Goal: Obtain resource: Download file/media

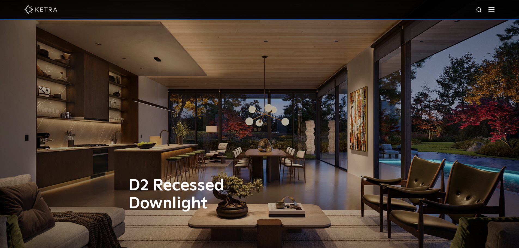
click at [38, 8] on img at bounding box center [41, 9] width 33 height 8
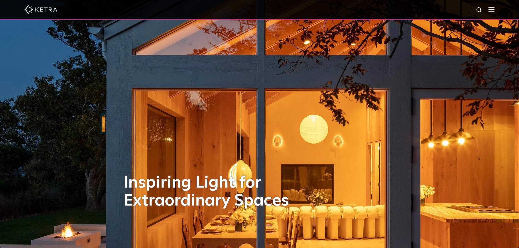
click at [494, 8] on img at bounding box center [491, 9] width 6 height 5
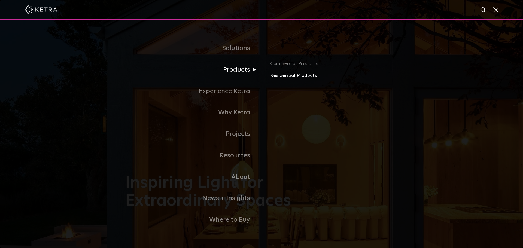
click at [296, 75] on link "Residential Products" at bounding box center [333, 76] width 127 height 8
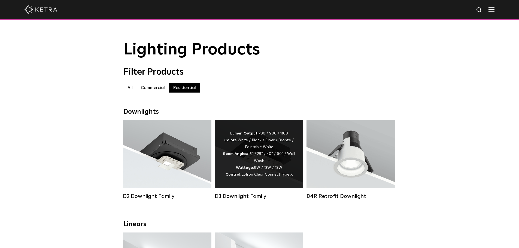
click at [265, 149] on div "Lumen Output: 700 / 900 / 1100 Colors: White / Black / Silver / Bronze / Painta…" at bounding box center [259, 154] width 72 height 48
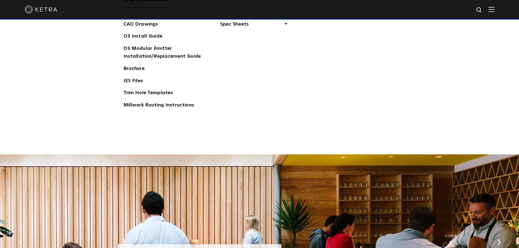
scroll to position [953, 0]
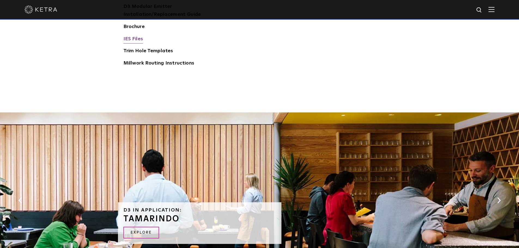
click at [130, 39] on link "IES Files" at bounding box center [133, 39] width 20 height 9
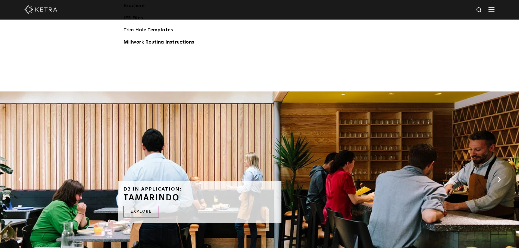
scroll to position [986, 0]
